Goal: Navigation & Orientation: Understand site structure

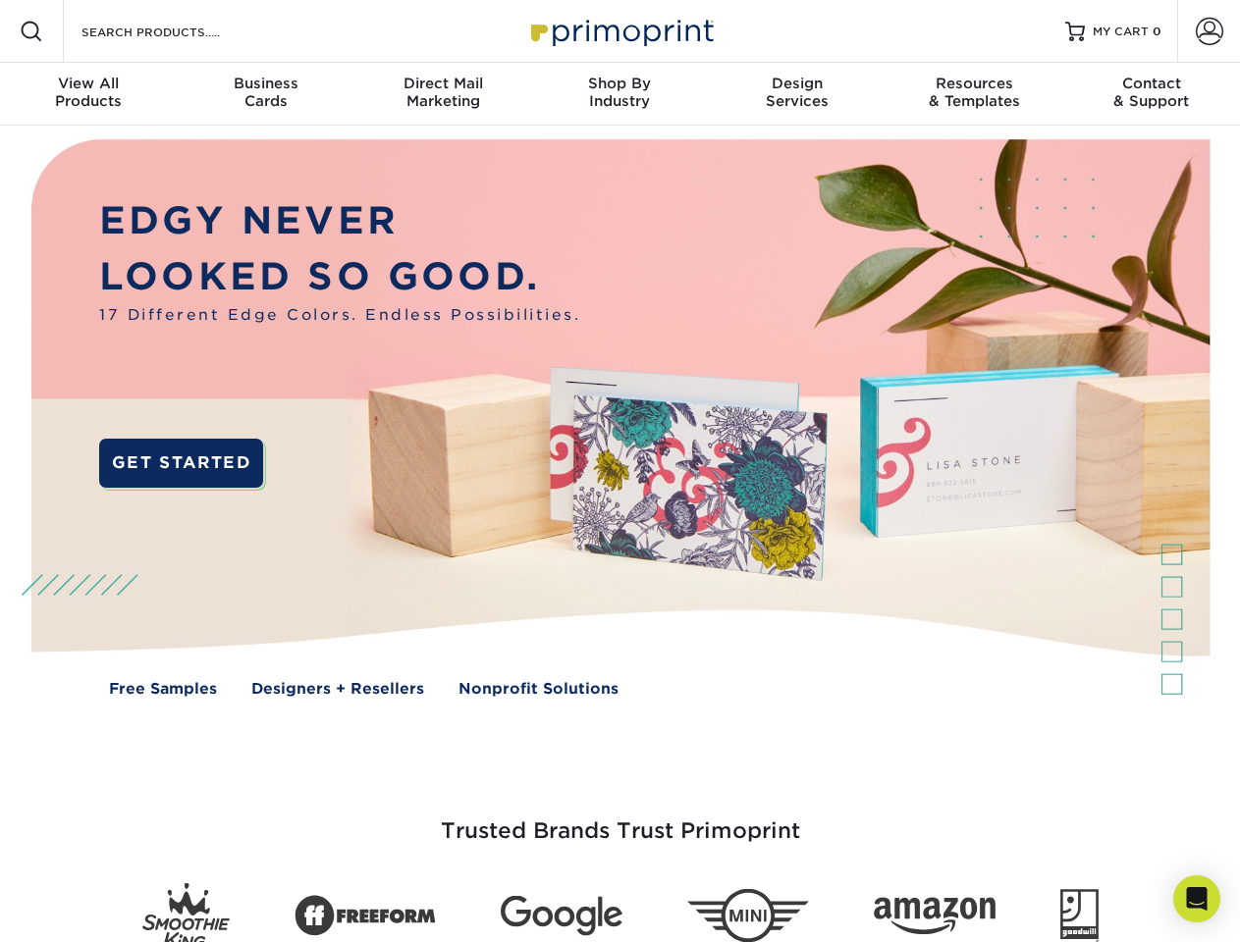
click at [619, 471] on img at bounding box center [619, 433] width 1227 height 614
click at [31, 31] on span at bounding box center [32, 32] width 24 height 24
click at [1208, 31] on span at bounding box center [1209, 31] width 27 height 27
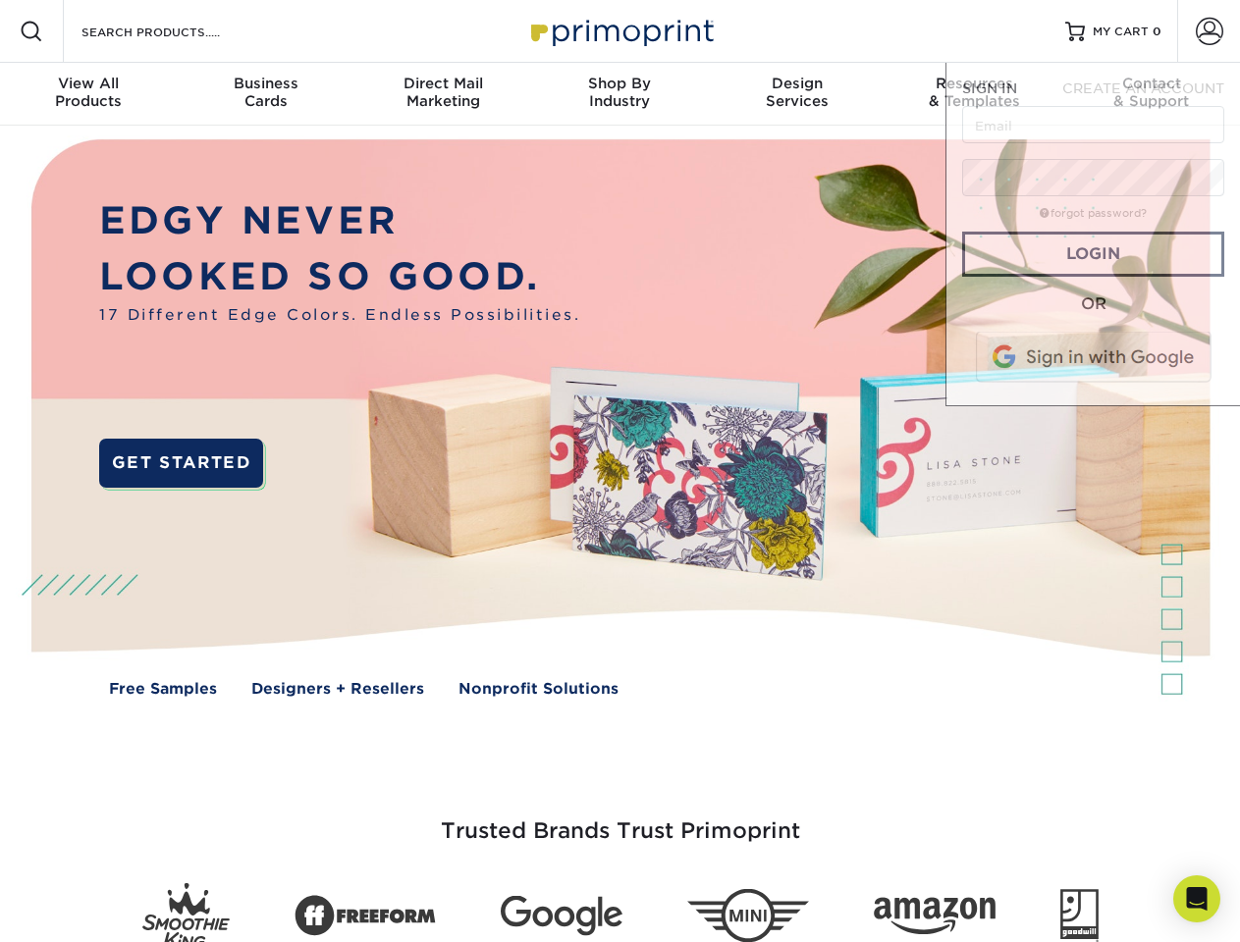
click at [88, 94] on div "View All Products" at bounding box center [88, 92] width 177 height 35
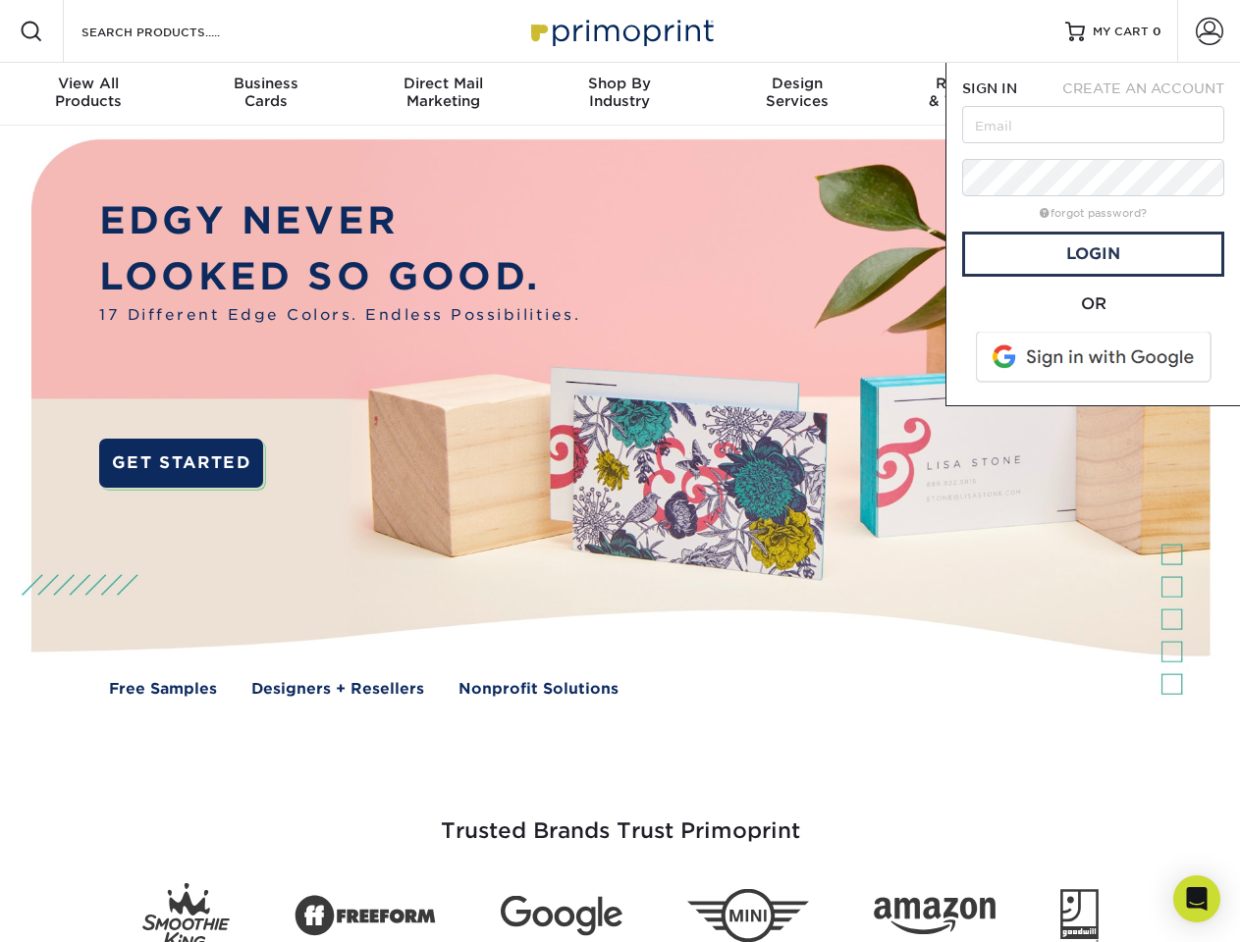
click at [265, 94] on div "Business Cards" at bounding box center [265, 92] width 177 height 35
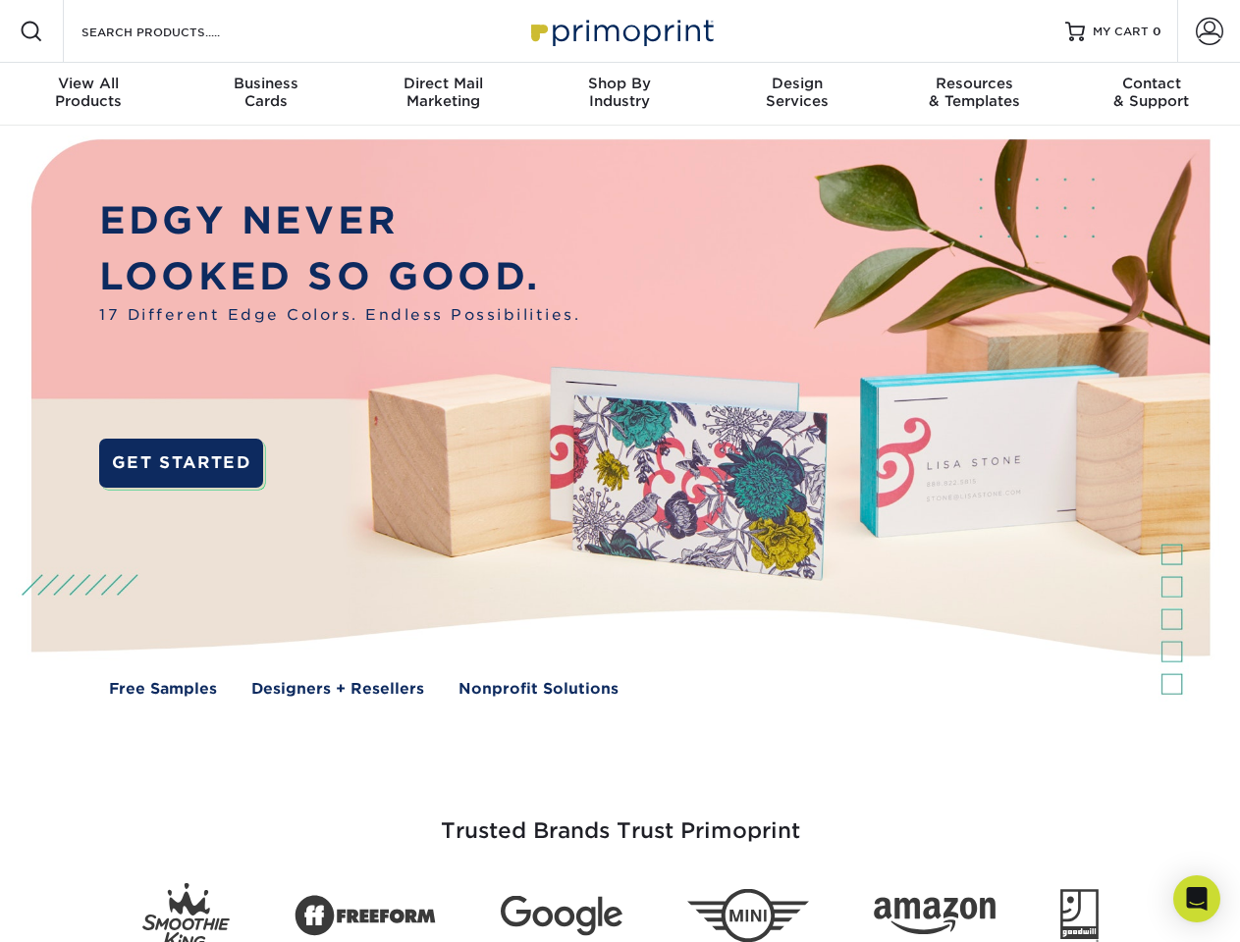
click at [443, 94] on div "Direct Mail Marketing" at bounding box center [442, 92] width 177 height 35
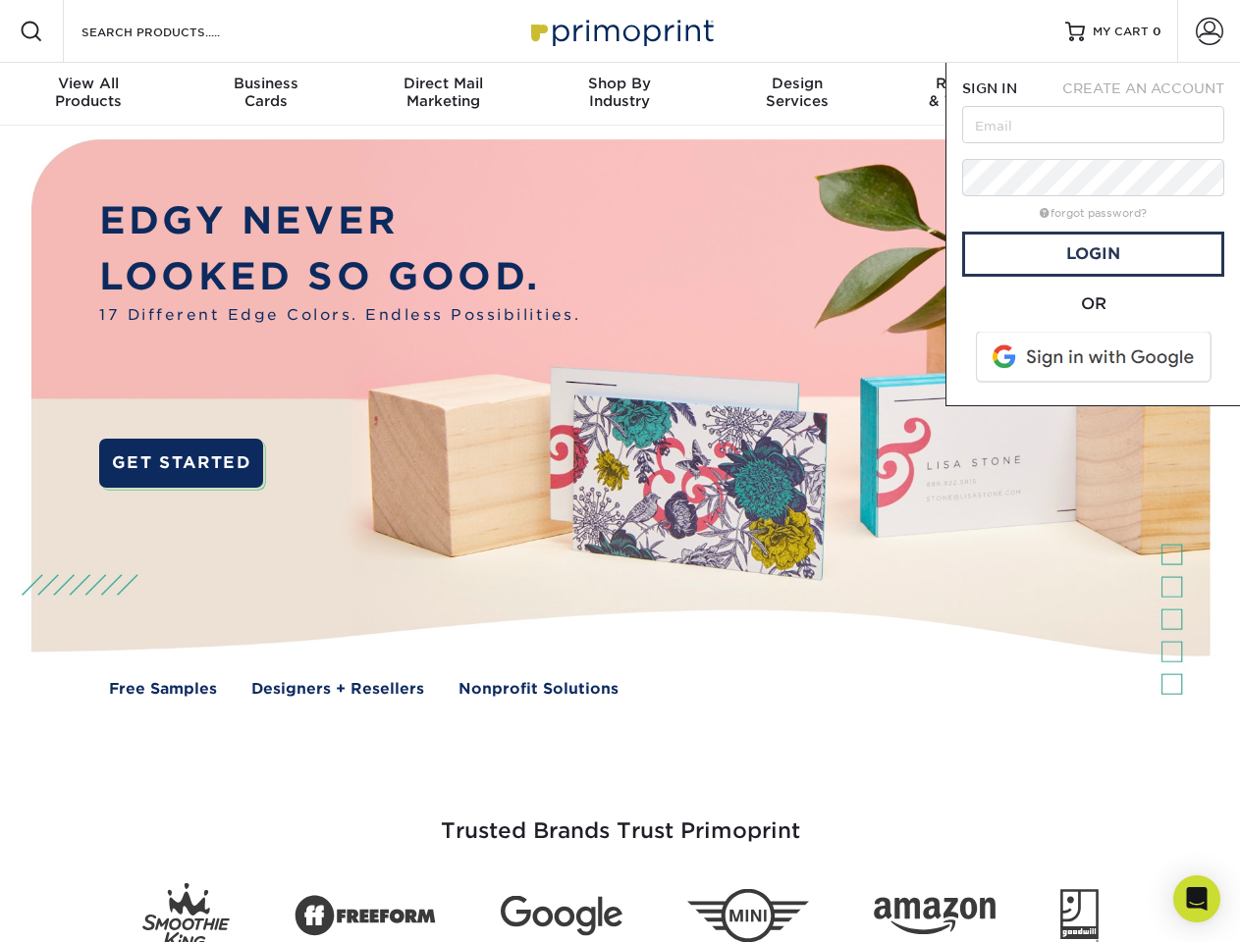
click at [619, 94] on div "Shop By Industry" at bounding box center [619, 92] width 177 height 35
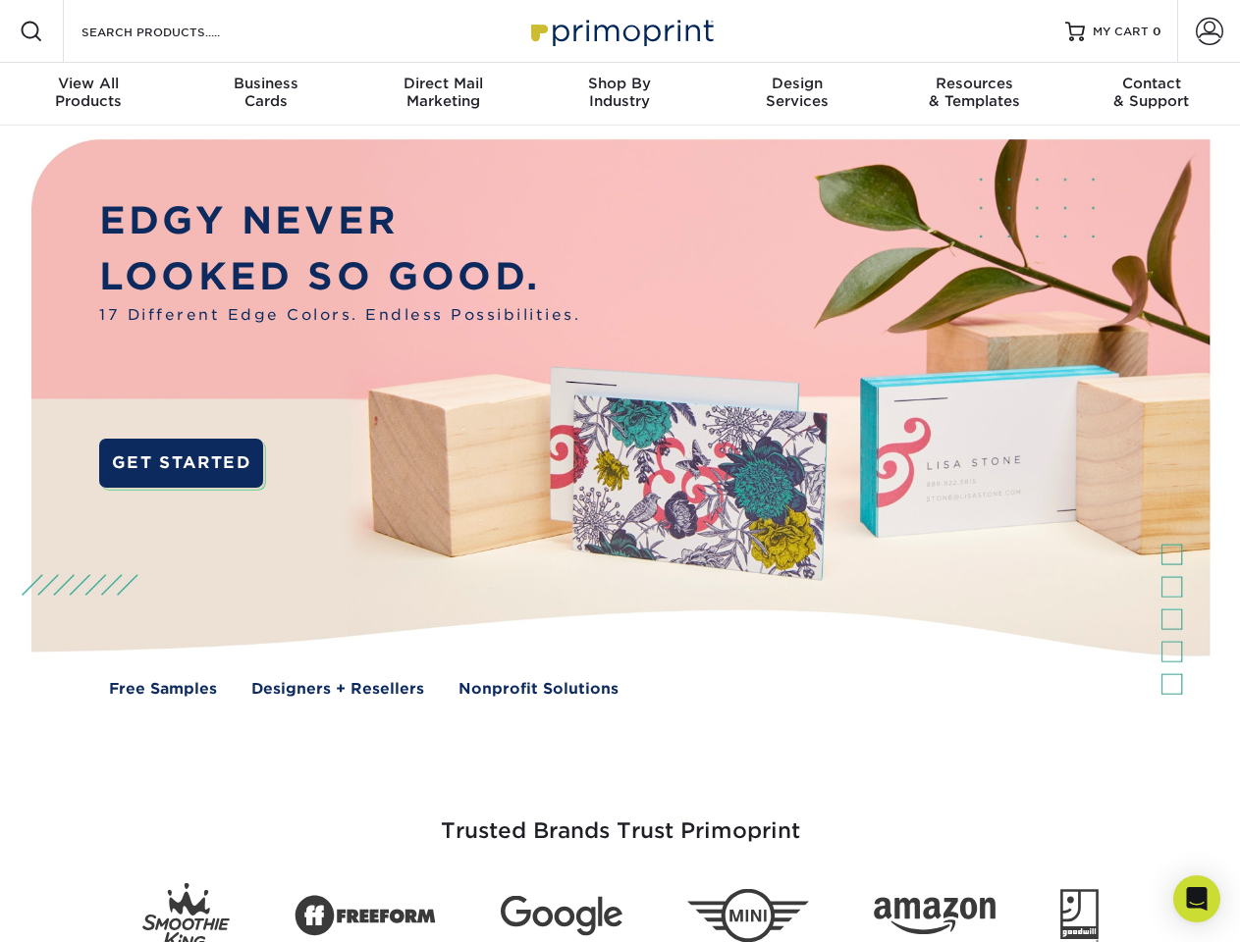
click at [797, 94] on div "Design Services" at bounding box center [797, 92] width 177 height 35
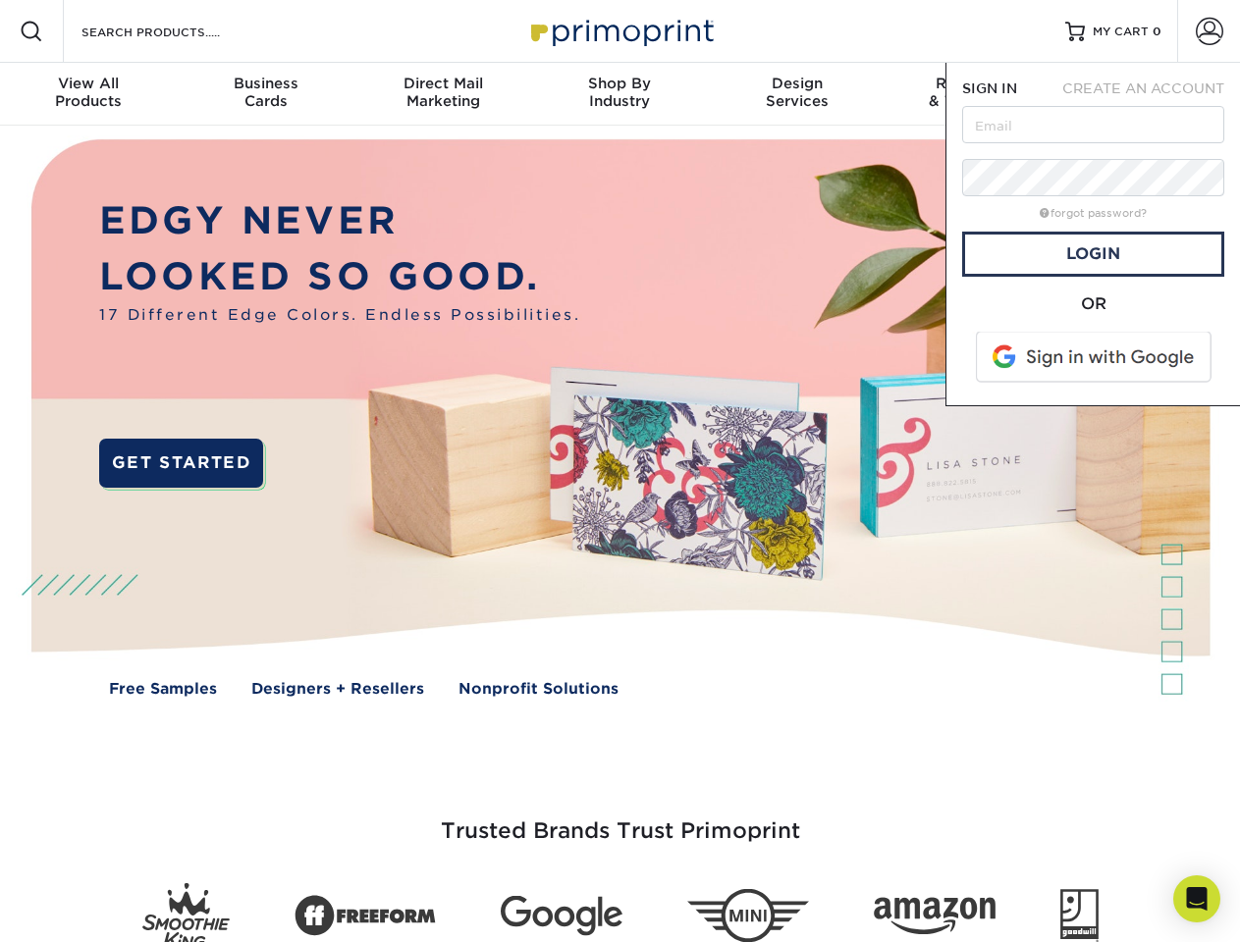
click at [974, 94] on span "SIGN IN" at bounding box center [989, 88] width 55 height 16
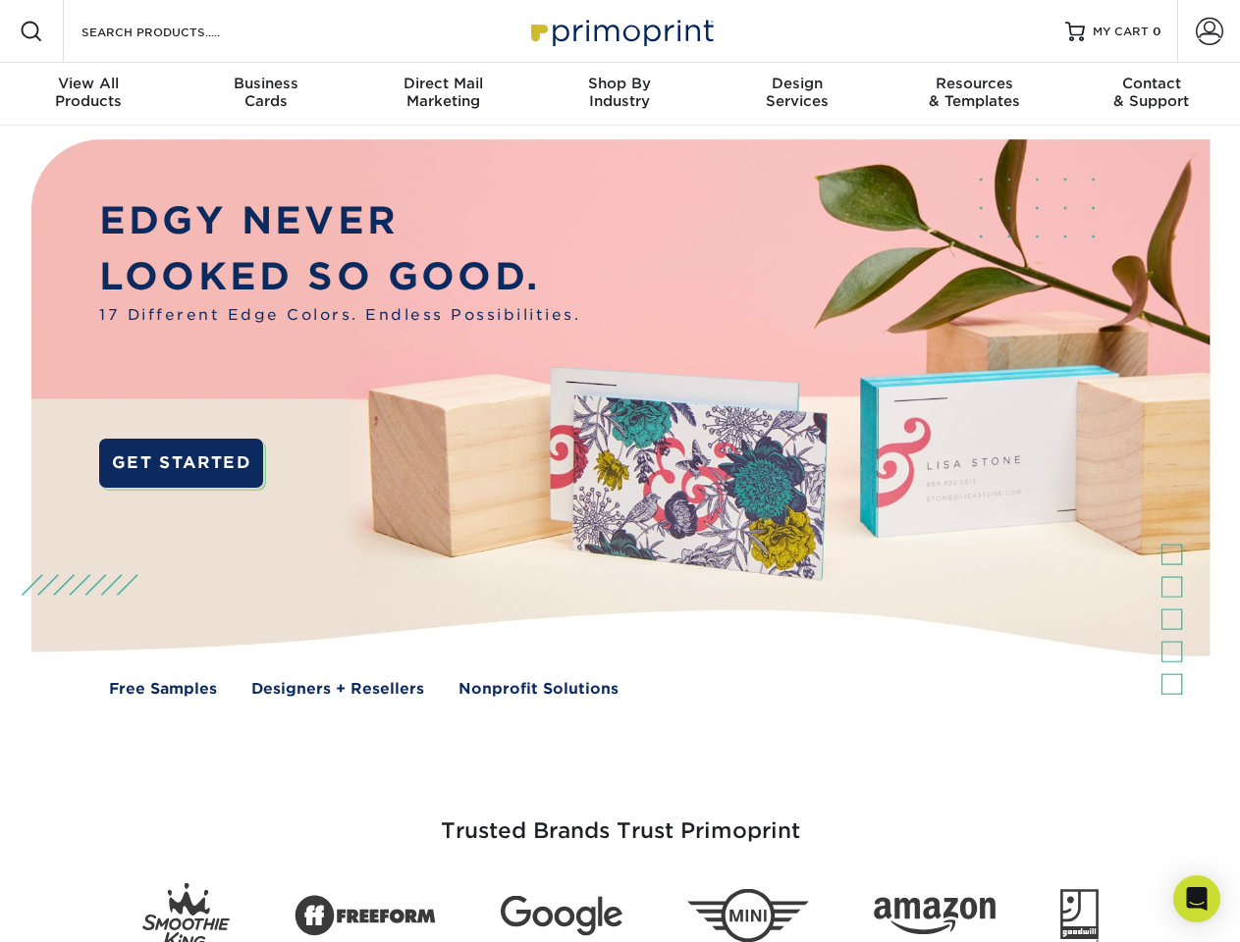
click at [1151, 94] on div "Contact & Support" at bounding box center [1151, 92] width 177 height 35
